Goal: Information Seeking & Learning: Learn about a topic

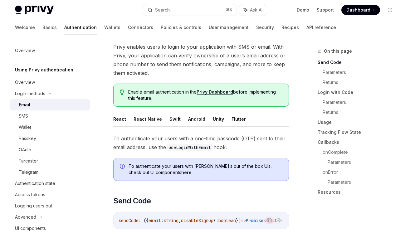
scroll to position [41, 0]
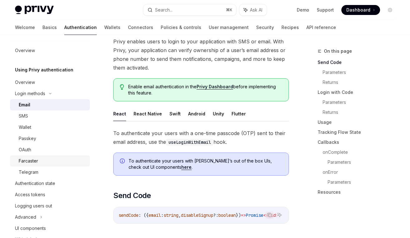
click at [35, 162] on div "Farcaster" at bounding box center [28, 160] width 19 height 7
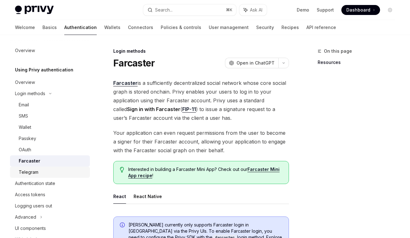
click at [34, 173] on div "Telegram" at bounding box center [29, 171] width 20 height 7
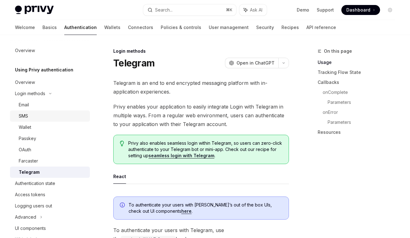
click at [53, 120] on link "SMS" at bounding box center [50, 115] width 80 height 11
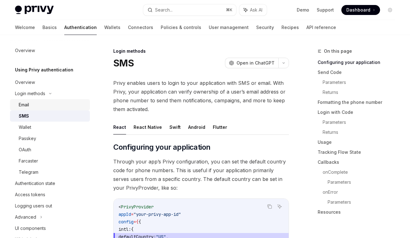
click at [50, 107] on div "Email" at bounding box center [52, 104] width 67 height 7
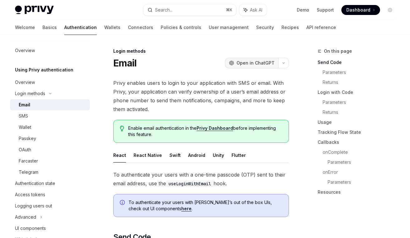
click at [234, 62] on icon "OpenAI" at bounding box center [231, 62] width 5 height 5
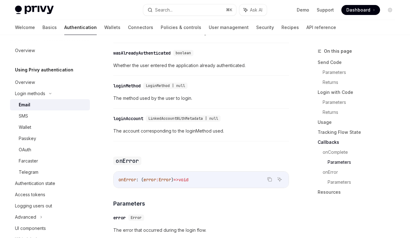
scroll to position [1199, 0]
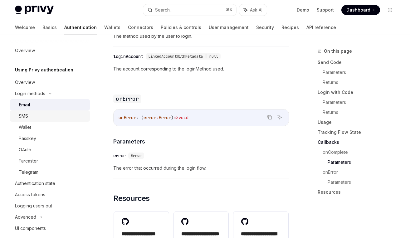
click at [64, 121] on link "SMS" at bounding box center [50, 115] width 80 height 11
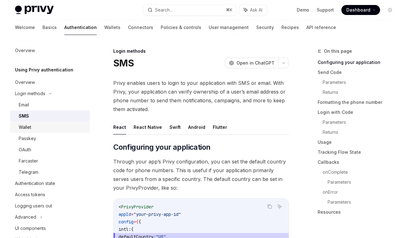
click at [60, 127] on div "Wallet" at bounding box center [52, 126] width 67 height 7
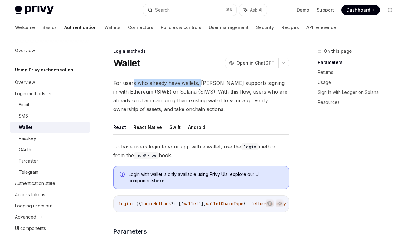
drag, startPoint x: 133, startPoint y: 84, endPoint x: 199, endPoint y: 83, distance: 66.4
click at [199, 83] on span "For users who already have wallets, [PERSON_NAME] supports signing in with Ethe…" at bounding box center [201, 96] width 176 height 35
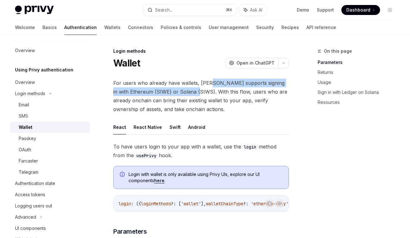
drag, startPoint x: 208, startPoint y: 83, endPoint x: 200, endPoint y: 93, distance: 12.5
click at [201, 93] on span "For users who already have wallets, [PERSON_NAME] supports signing in with Ethe…" at bounding box center [201, 96] width 176 height 35
click at [197, 92] on span "For users who already have wallets, [PERSON_NAME] supports signing in with Ethe…" at bounding box center [201, 96] width 176 height 35
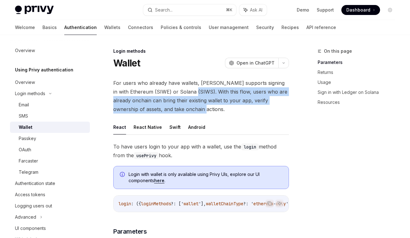
drag, startPoint x: 197, startPoint y: 92, endPoint x: 193, endPoint y: 109, distance: 17.6
click at [193, 109] on span "For users who already have wallets, [PERSON_NAME] supports signing in with Ethe…" at bounding box center [201, 96] width 176 height 35
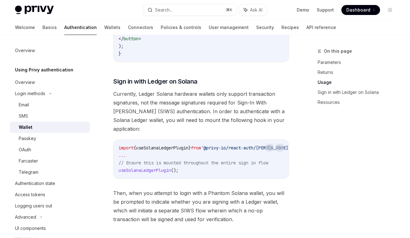
scroll to position [529, 0]
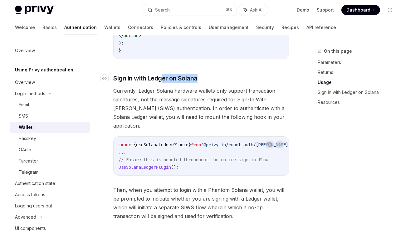
drag, startPoint x: 181, startPoint y: 92, endPoint x: 209, endPoint y: 92, distance: 28.4
click at [209, 83] on h3 "​ Sign in with Ledger on Solana" at bounding box center [201, 78] width 176 height 9
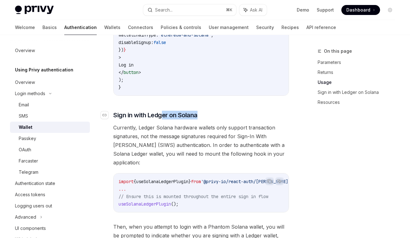
scroll to position [492, 0]
click at [104, 28] on link "Wallets" at bounding box center [112, 27] width 16 height 15
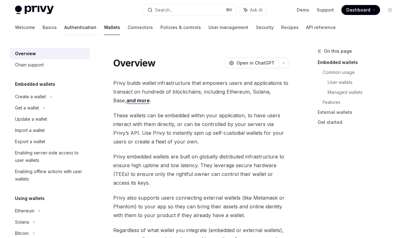
click at [64, 25] on link "Authentication" at bounding box center [80, 27] width 32 height 15
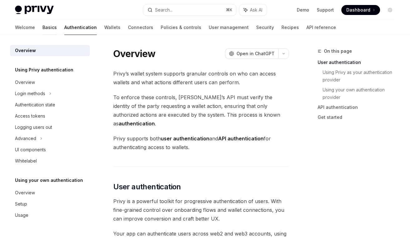
click at [42, 28] on link "Basics" at bounding box center [49, 27] width 14 height 15
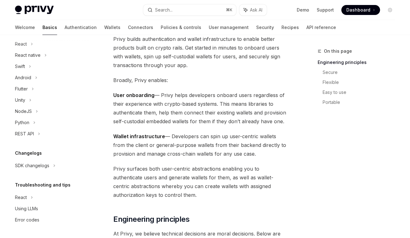
scroll to position [74, 0]
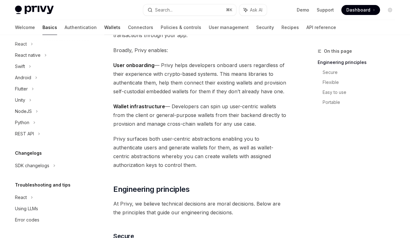
click at [104, 29] on link "Wallets" at bounding box center [112, 27] width 16 height 15
type textarea "*"
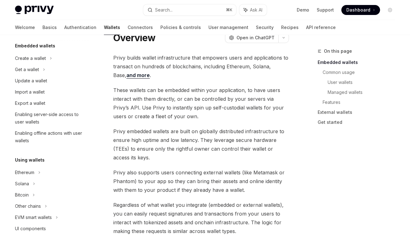
scroll to position [86, 0]
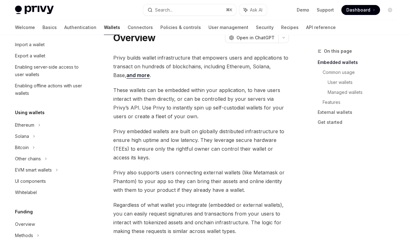
click at [121, 97] on span "These wallets can be embedded within your application, to have users interact w…" at bounding box center [201, 103] width 176 height 35
